Goal: Information Seeking & Learning: Learn about a topic

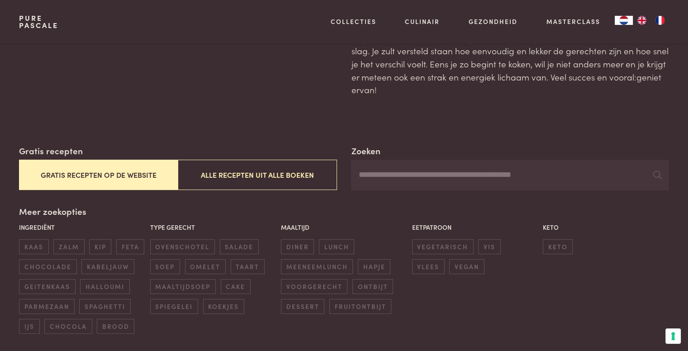
scroll to position [63, 0]
click at [136, 175] on button "Gratis recepten op de website" at bounding box center [98, 175] width 159 height 30
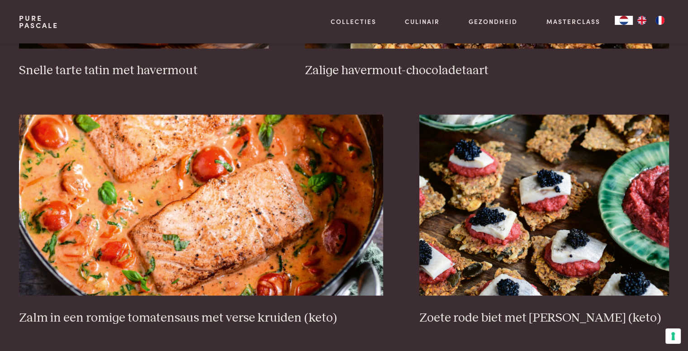
scroll to position [1557, 0]
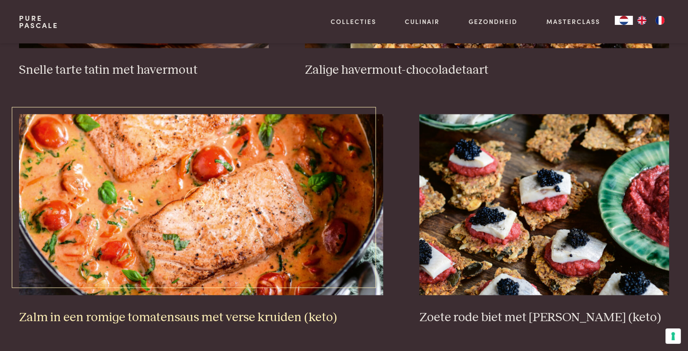
click at [193, 236] on img at bounding box center [201, 204] width 364 height 181
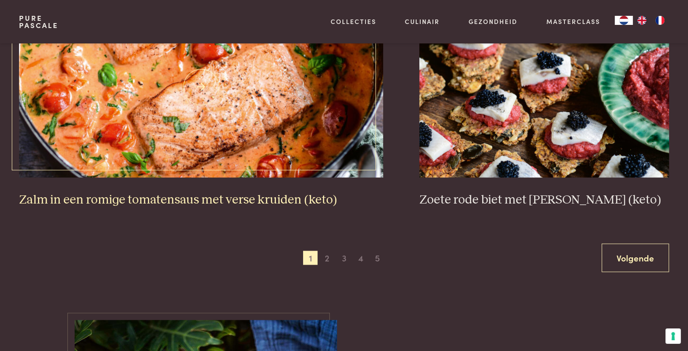
scroll to position [1674, 0]
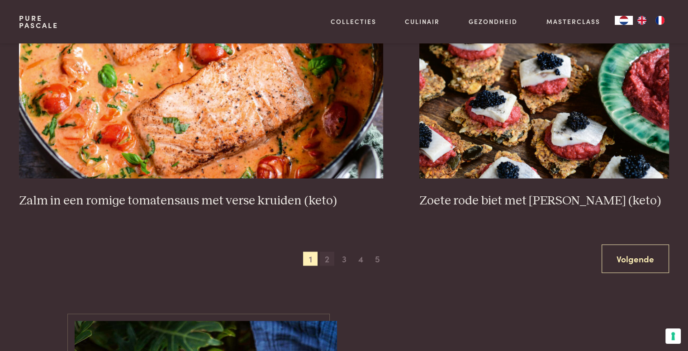
click at [327, 259] on span "2" at bounding box center [327, 258] width 14 height 14
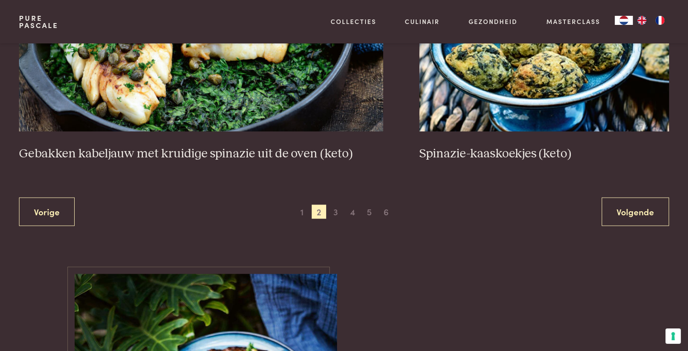
scroll to position [1720, 0]
click at [336, 209] on span "3" at bounding box center [335, 212] width 14 height 14
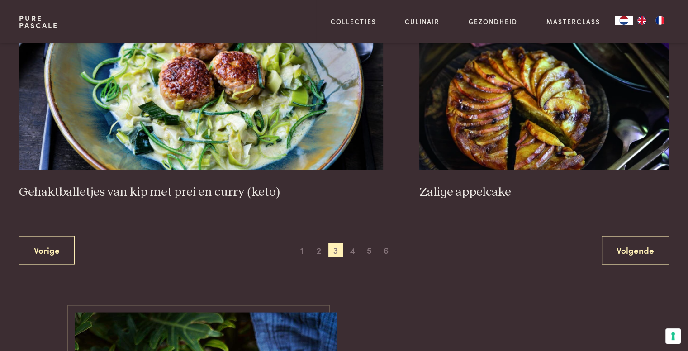
scroll to position [1714, 0]
click at [352, 250] on span "4" at bounding box center [352, 250] width 14 height 14
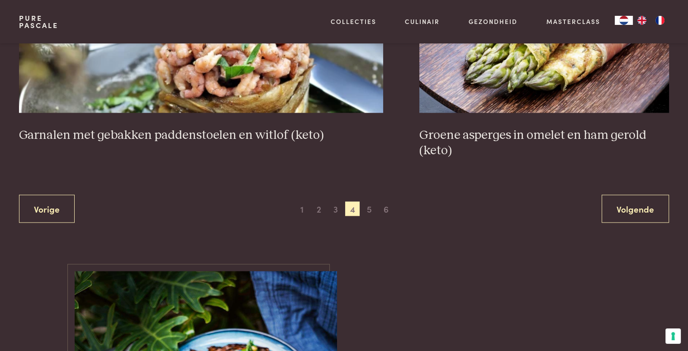
scroll to position [1755, 0]
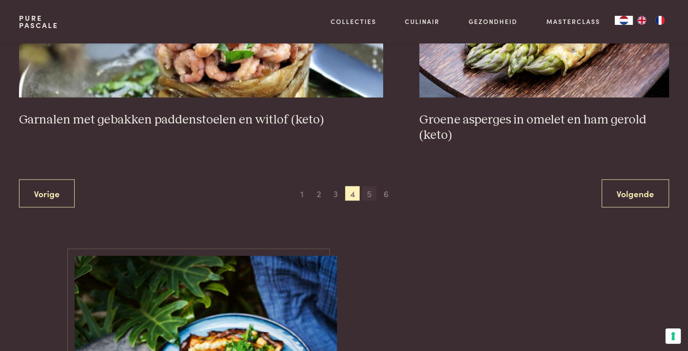
click at [371, 192] on span "5" at bounding box center [369, 193] width 14 height 14
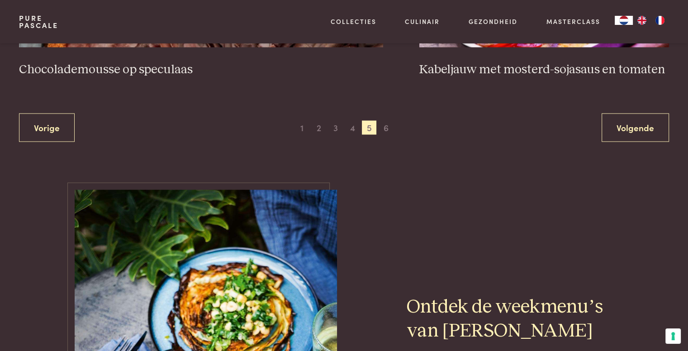
scroll to position [1716, 0]
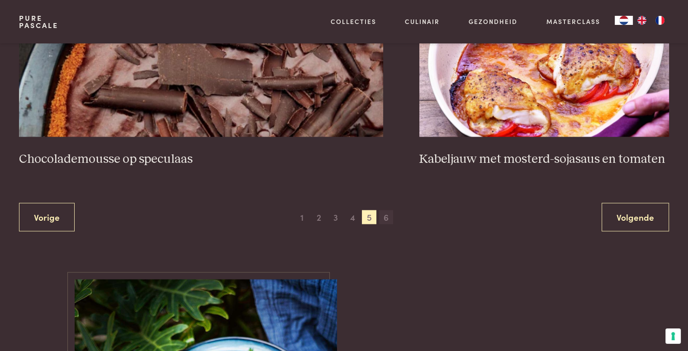
click at [387, 215] on span "6" at bounding box center [386, 217] width 14 height 14
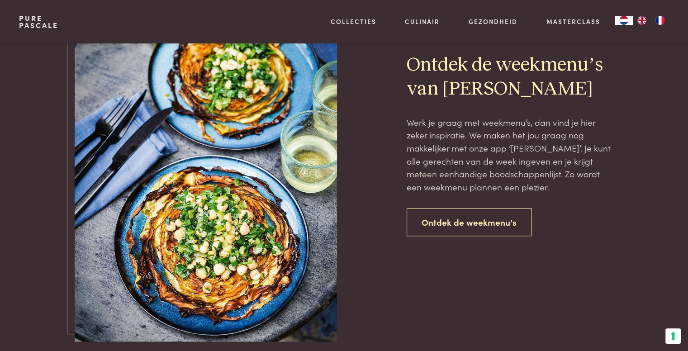
scroll to position [795, 0]
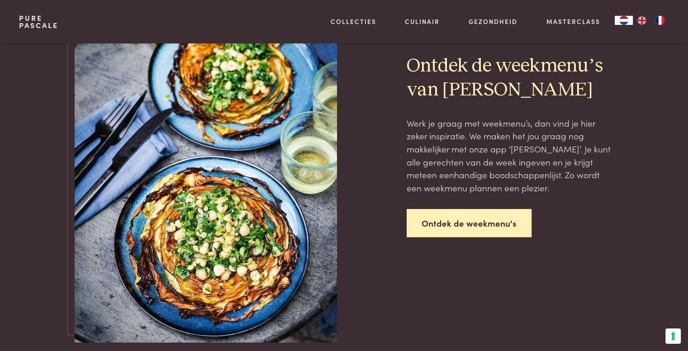
click at [472, 228] on link "Ontdek de weekmenu's" at bounding box center [469, 223] width 125 height 28
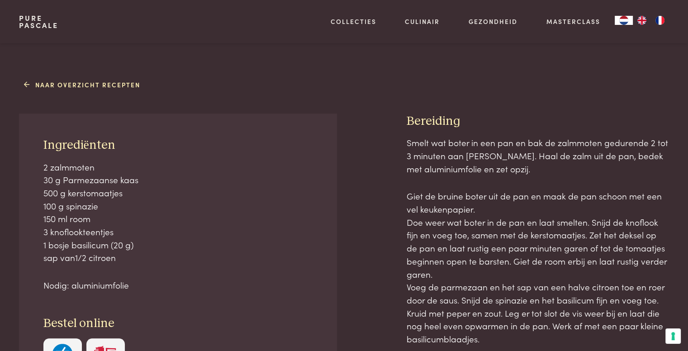
scroll to position [338, 0]
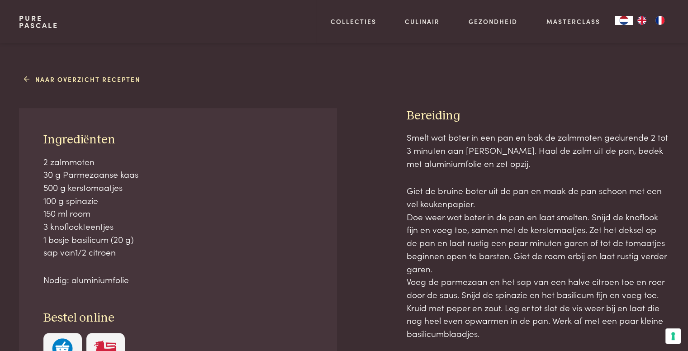
click at [193, 236] on p "2 zalmmoten 30 g Parmezaanse kaas 500 g kerstomaatjes 100 g spinazie 150 ml roo…" at bounding box center [178, 207] width 270 height 104
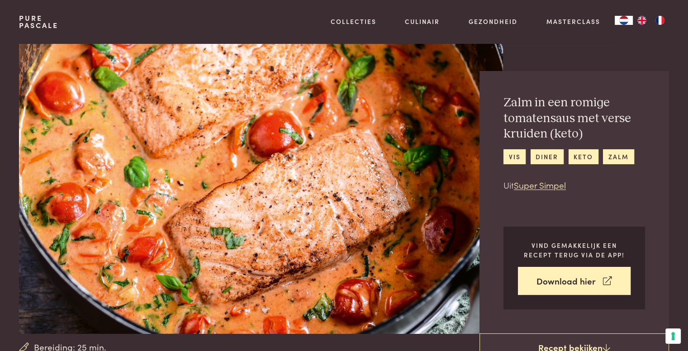
scroll to position [1, 0]
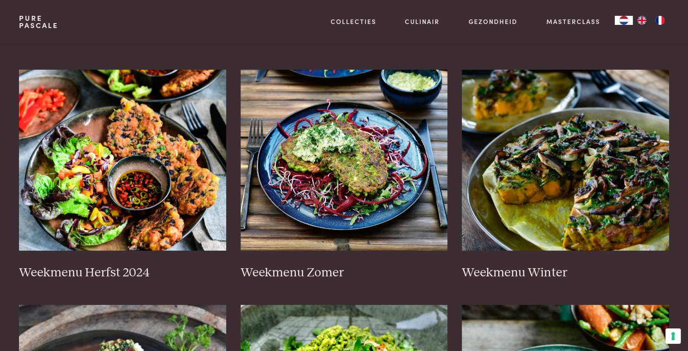
scroll to position [166, 0]
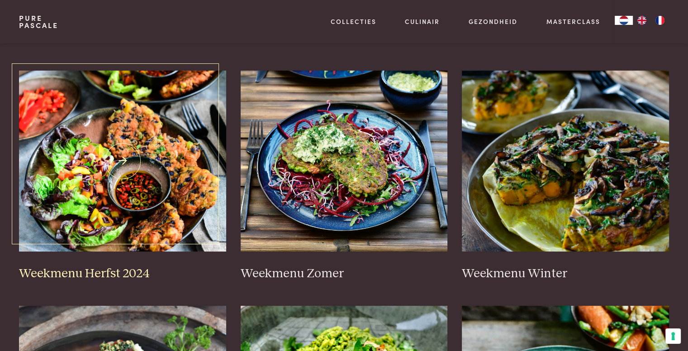
click at [149, 202] on img at bounding box center [122, 161] width 207 height 181
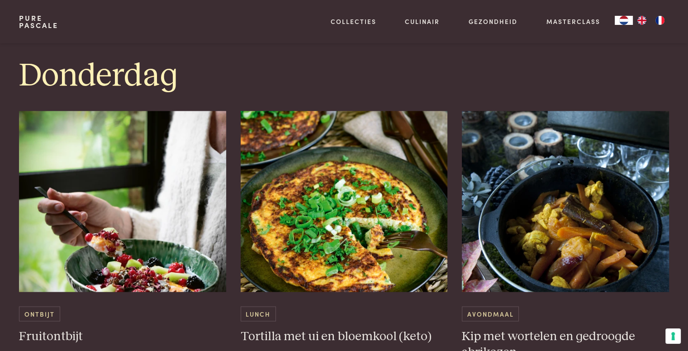
scroll to position [1472, 0]
